Goal: Task Accomplishment & Management: Manage account settings

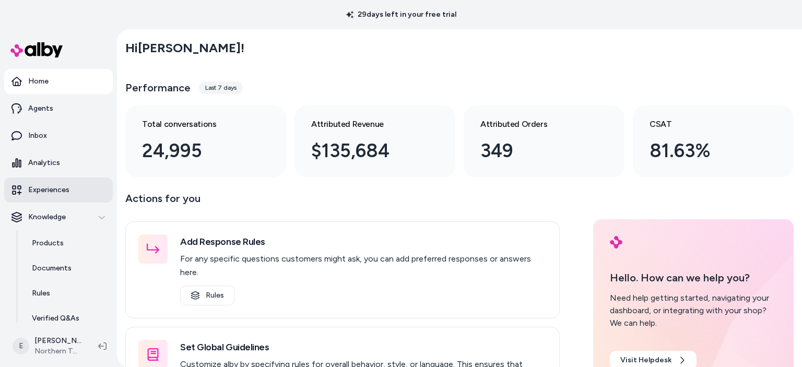
click at [50, 193] on p "Experiences" at bounding box center [48, 190] width 41 height 10
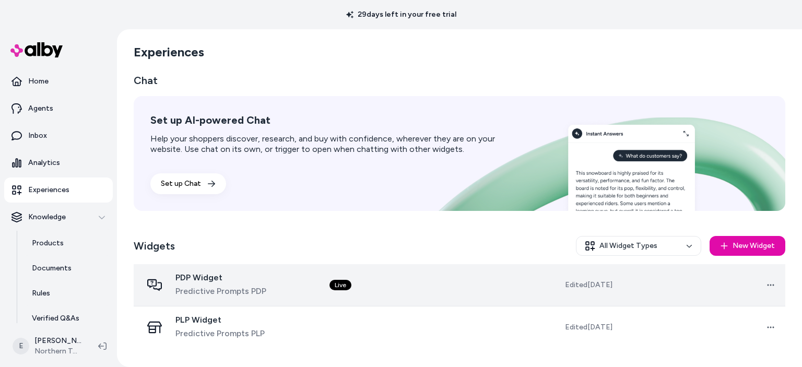
click at [213, 276] on span "PDP Widget" at bounding box center [220, 277] width 91 height 10
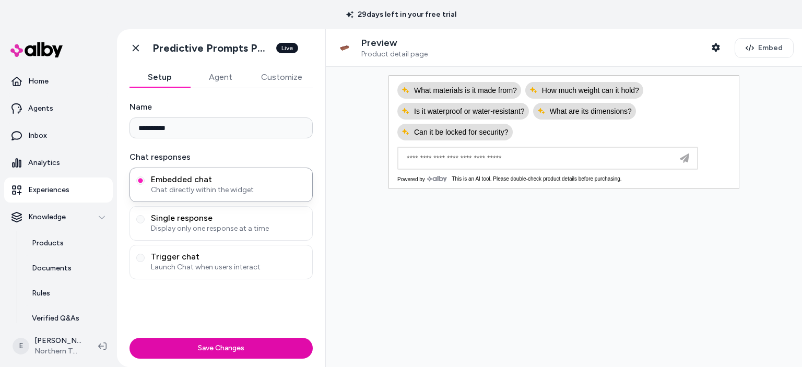
click at [285, 73] on button "Customize" at bounding box center [281, 77] width 62 height 21
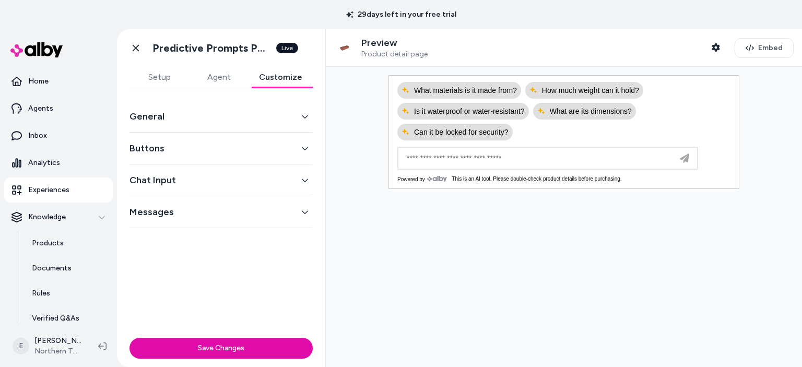
click at [222, 123] on button "General" at bounding box center [220, 116] width 183 height 15
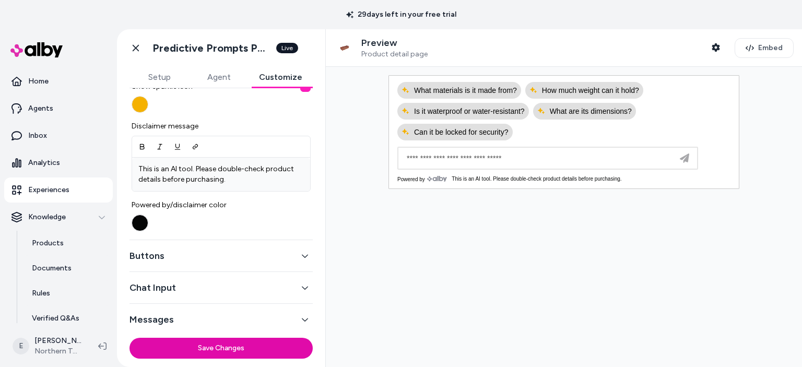
scroll to position [422, 0]
click at [223, 258] on button "Buttons" at bounding box center [220, 255] width 183 height 15
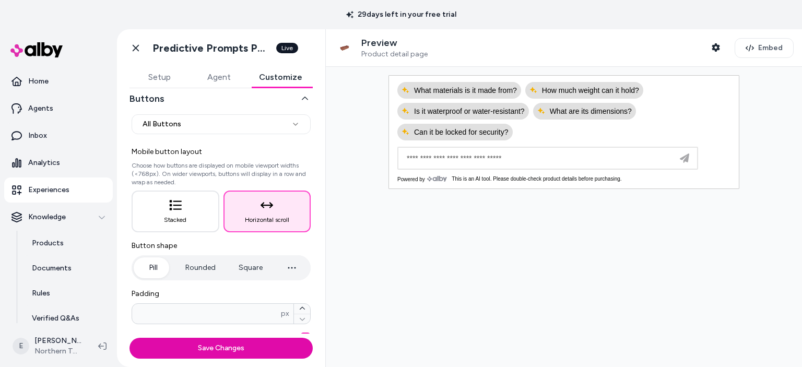
scroll to position [102, 0]
